Goal: Transaction & Acquisition: Obtain resource

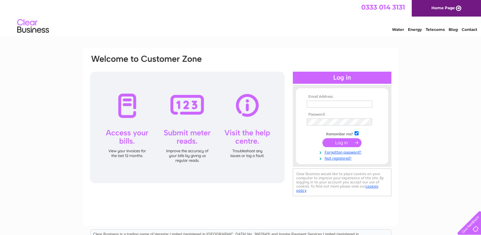
type input "[PERSON_NAME][EMAIL_ADDRESS][DOMAIN_NAME]"
click at [338, 142] on input "submit" at bounding box center [341, 142] width 39 height 9
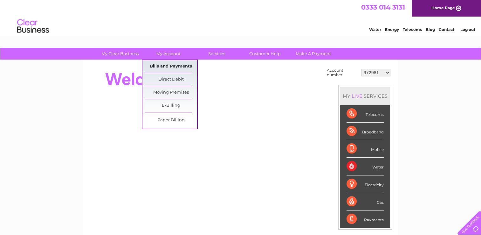
click at [156, 67] on link "Bills and Payments" at bounding box center [171, 66] width 52 height 13
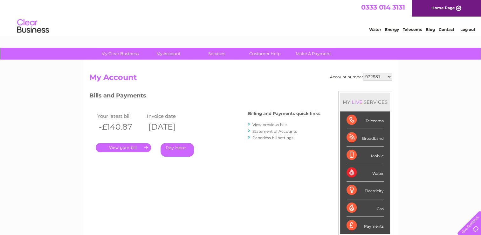
click at [388, 78] on select "972981 30305063" at bounding box center [377, 77] width 29 height 8
select select "30305063"
click at [363, 73] on select "972981 30305063" at bounding box center [377, 77] width 29 height 8
click at [131, 145] on link "." at bounding box center [123, 147] width 55 height 9
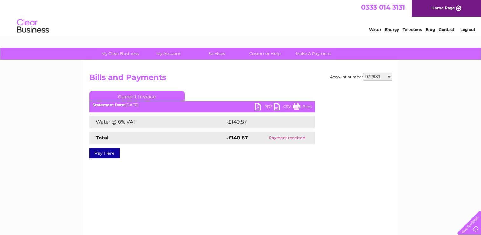
click at [269, 106] on link "PDF" at bounding box center [264, 107] width 19 height 9
click at [389, 77] on select "972981 30305063" at bounding box center [377, 77] width 29 height 8
select select "30305063"
click at [363, 73] on select "972981 30305063" at bounding box center [377, 77] width 29 height 8
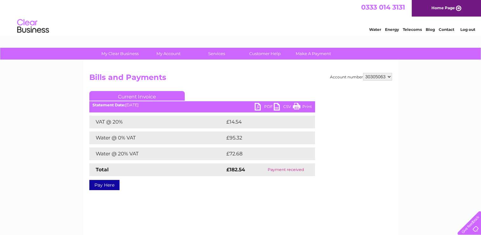
click at [261, 102] on ul "Current Invoice" at bounding box center [202, 97] width 226 height 12
click at [266, 107] on link "PDF" at bounding box center [264, 107] width 19 height 9
click at [419, 217] on div "My Clear Business Login Details My Details My Preferences Link Account My Accou…" at bounding box center [240, 197] width 481 height 299
